Goal: Task Accomplishment & Management: Complete application form

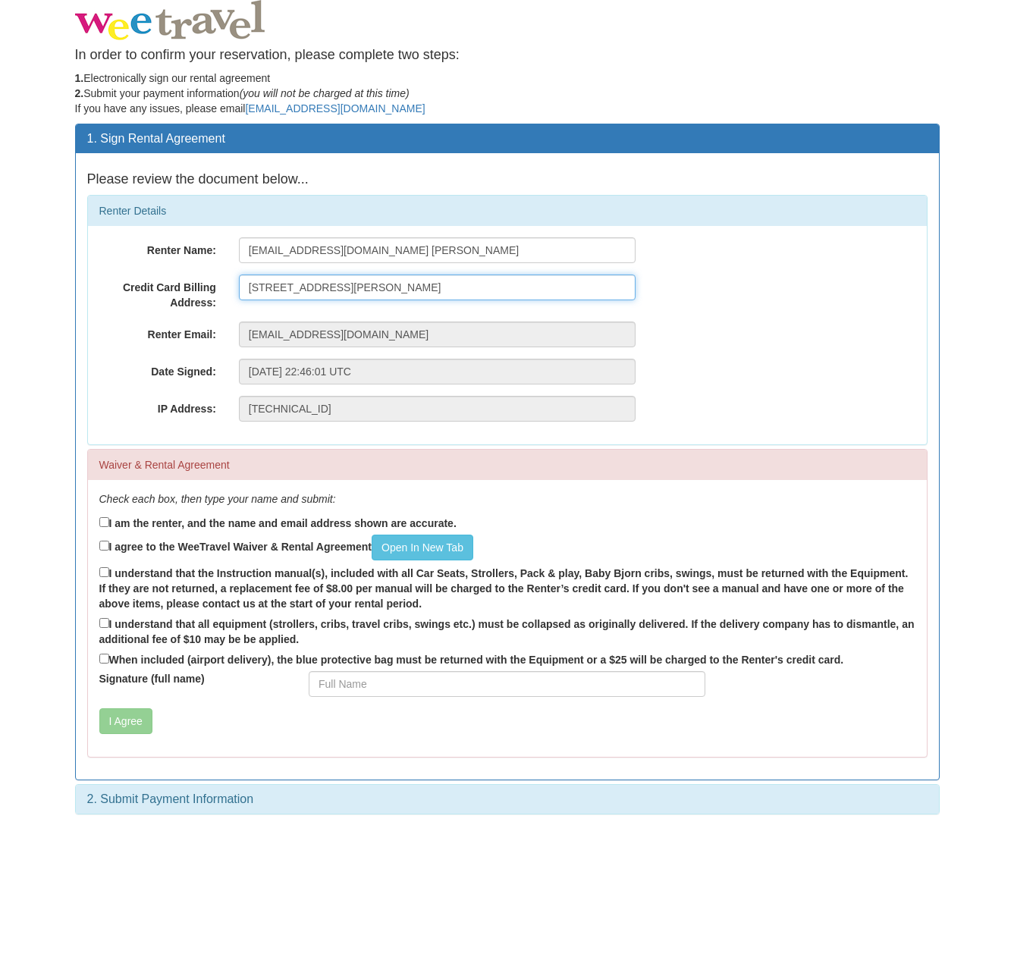
type input "8222 Saulsbury Cirlce Arvada, CO, USA 80003"
click at [102, 661] on div "When included (airport delivery), the blue protective bag must be returned with…" at bounding box center [507, 661] width 816 height 20
click at [103, 517] on input "I am the renter, and the name and email address shown are accurate." at bounding box center [104, 522] width 10 height 10
checkbox input "true"
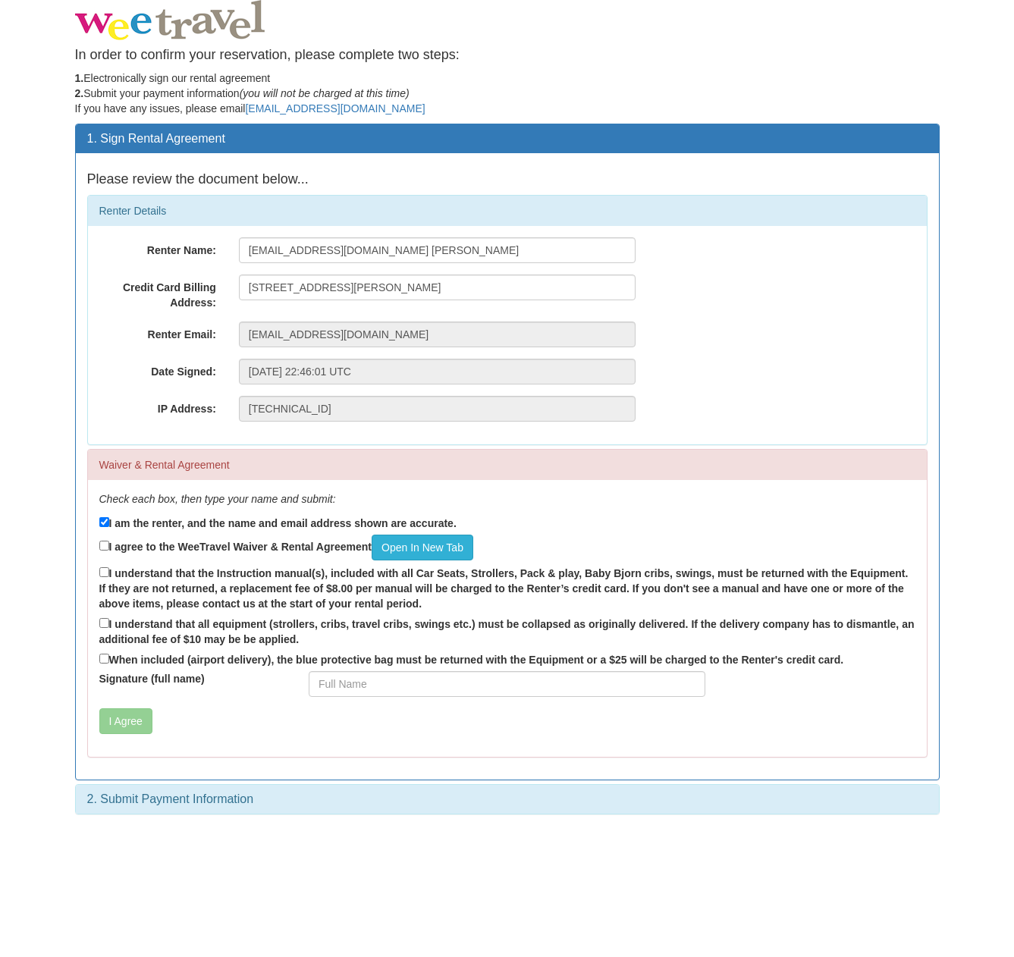
click at [434, 540] on link "Open In New Tab" at bounding box center [423, 548] width 102 height 26
click at [101, 545] on input "I agree to the WeeTravel Waiver & Rental Agreement Open In New Tab" at bounding box center [104, 546] width 10 height 10
checkbox input "true"
click at [104, 573] on input "I understand that the Instruction manual(s), included with all Car Seats, Strol…" at bounding box center [104, 572] width 10 height 10
checkbox input "true"
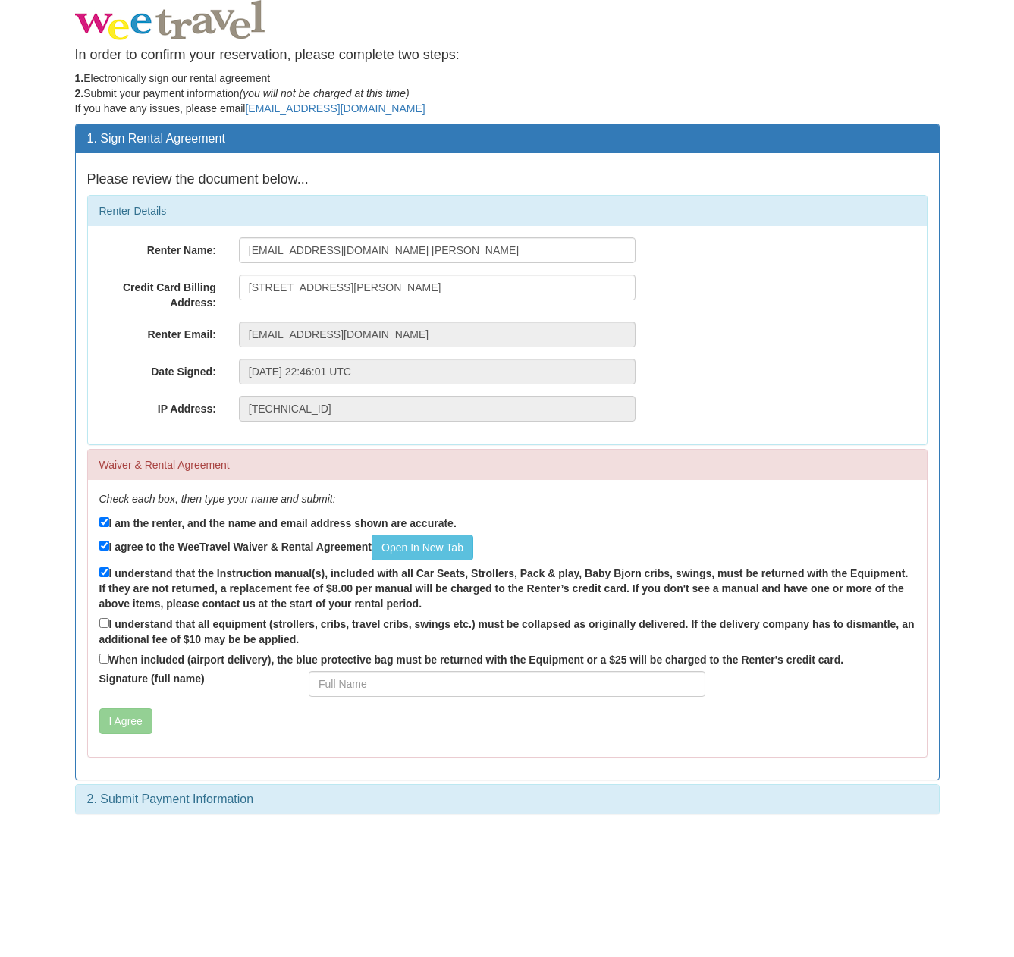
click at [105, 624] on label "I understand that all equipment (strollers, cribs, travel cribs, swings etc.) m…" at bounding box center [507, 631] width 816 height 32
click at [105, 624] on input "I understand that all equipment (strollers, cribs, travel cribs, swings etc.) m…" at bounding box center [104, 623] width 10 height 10
checkbox input "true"
click at [105, 658] on label "When included (airport delivery), the blue protective bag must be returned with…" at bounding box center [471, 659] width 745 height 17
click at [105, 658] on input "When included (airport delivery), the blue protective bag must be returned with…" at bounding box center [104, 659] width 10 height 10
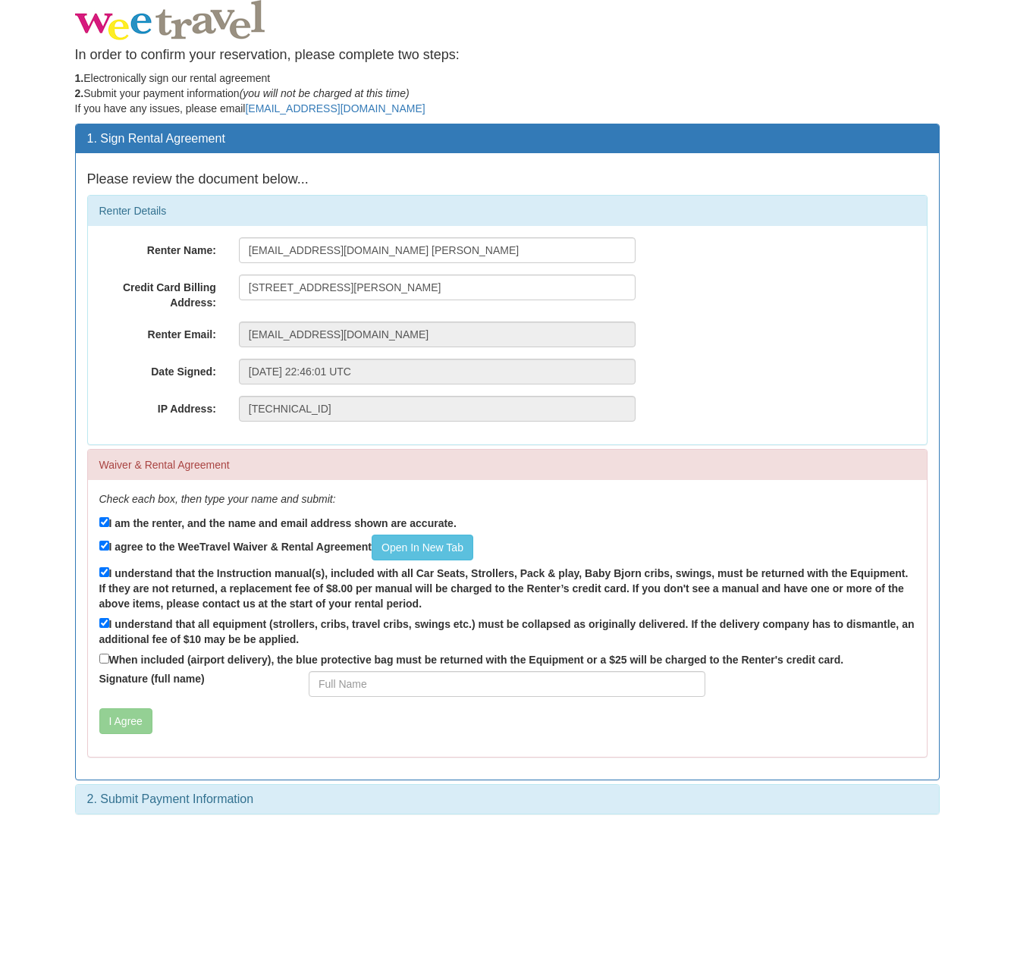
checkbox input "true"
type input "Kayla Hamilton"
click at [100, 713] on div "I Agree" at bounding box center [437, 722] width 699 height 26
click at [120, 714] on button "I Agree" at bounding box center [125, 722] width 53 height 26
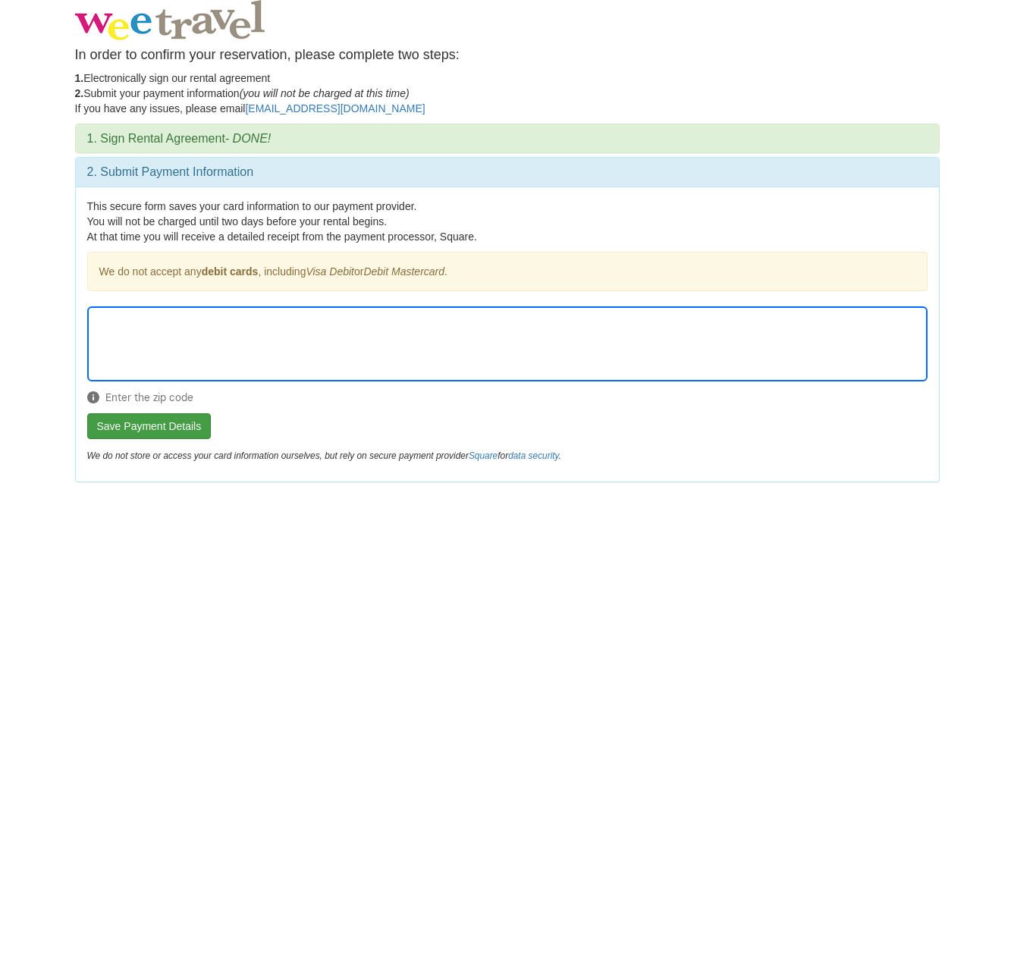
click at [166, 430] on button "Save Payment Details" at bounding box center [149, 426] width 124 height 26
